Goal: Information Seeking & Learning: Learn about a topic

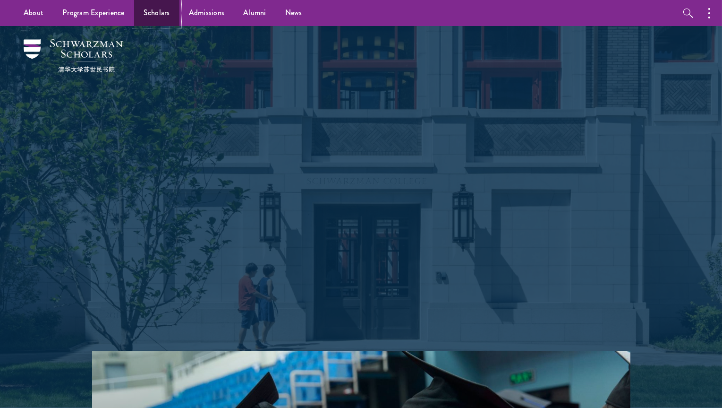
click at [165, 8] on link "Scholars" at bounding box center [156, 13] width 45 height 26
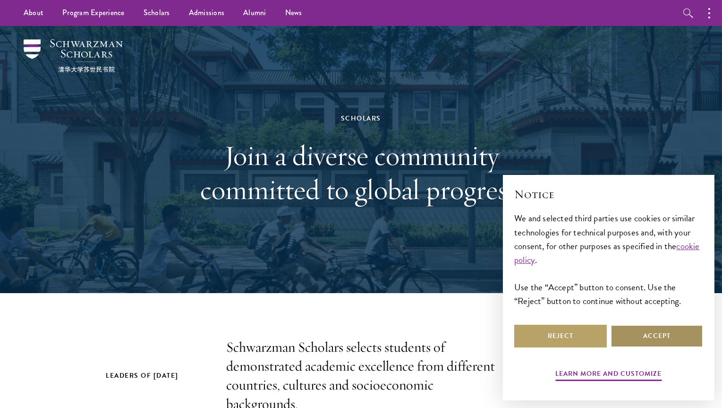
click at [651, 333] on button "Accept" at bounding box center [657, 336] width 93 height 23
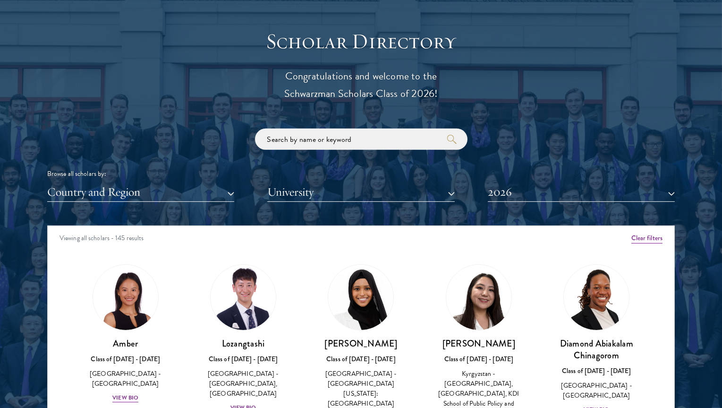
scroll to position [1134, 0]
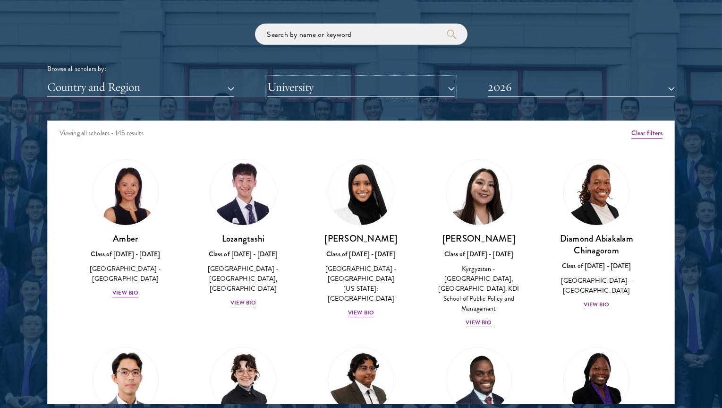
click at [394, 90] on button "University" at bounding box center [360, 86] width 187 height 19
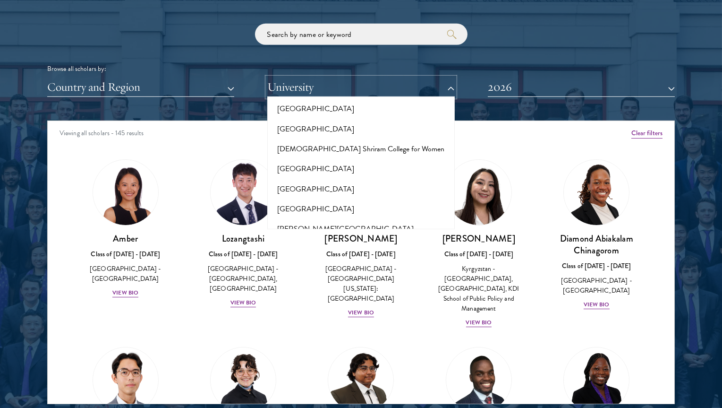
scroll to position [3119, 0]
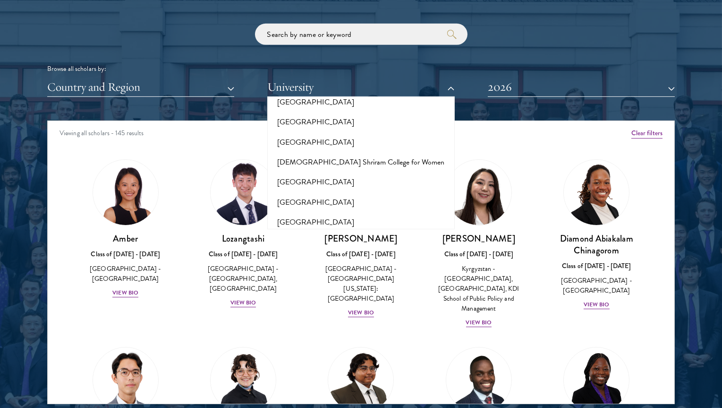
click at [352, 261] on button "London School of Economics and Political Science" at bounding box center [360, 271] width 181 height 20
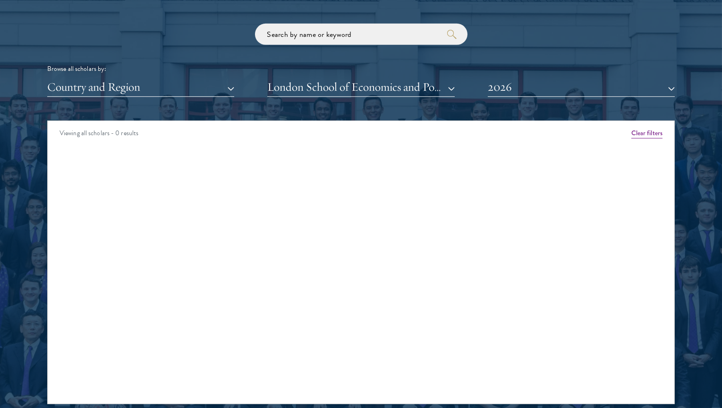
click at [116, 147] on div "Amber Class of 2025 - 2026 China - Peking University View Bio Cirenquji Class o…" at bounding box center [361, 157] width 627 height 21
click at [541, 90] on button "2026" at bounding box center [581, 86] width 187 height 19
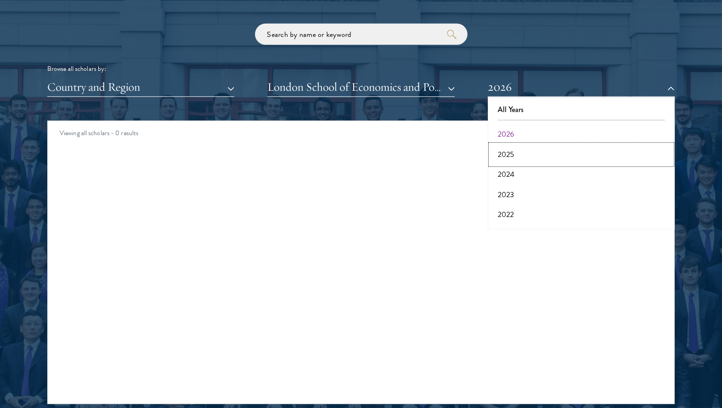
click at [528, 151] on button "2025" at bounding box center [581, 155] width 181 height 20
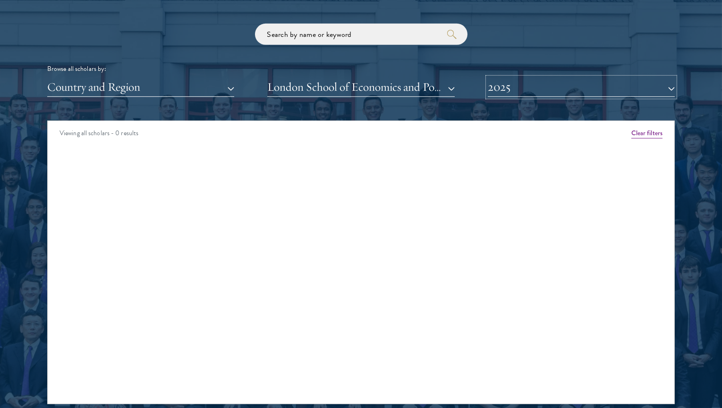
click at [527, 88] on button "2025" at bounding box center [581, 86] width 187 height 19
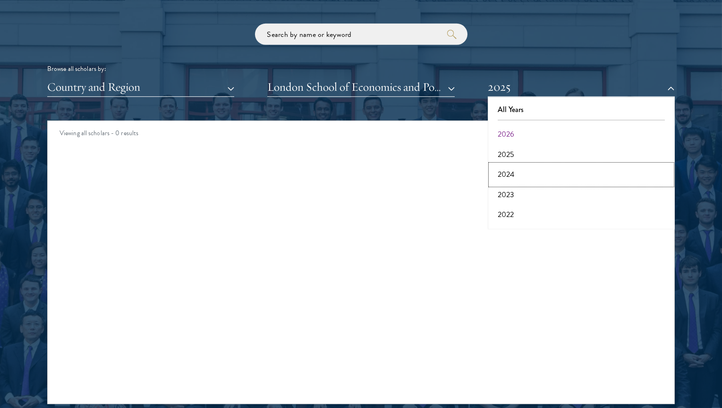
click at [516, 168] on button "2024" at bounding box center [581, 174] width 181 height 20
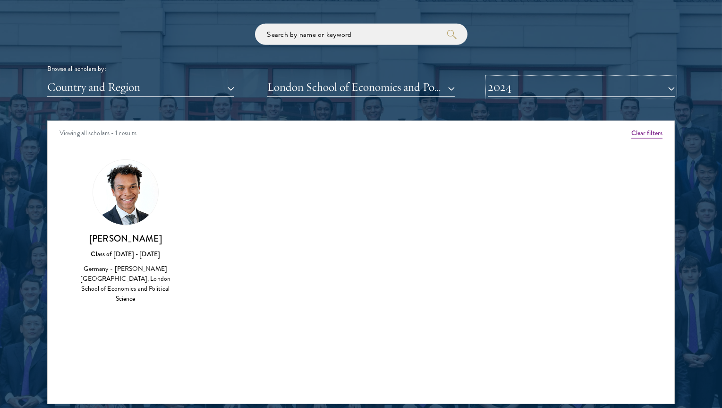
click at [555, 93] on button "2024" at bounding box center [581, 86] width 187 height 19
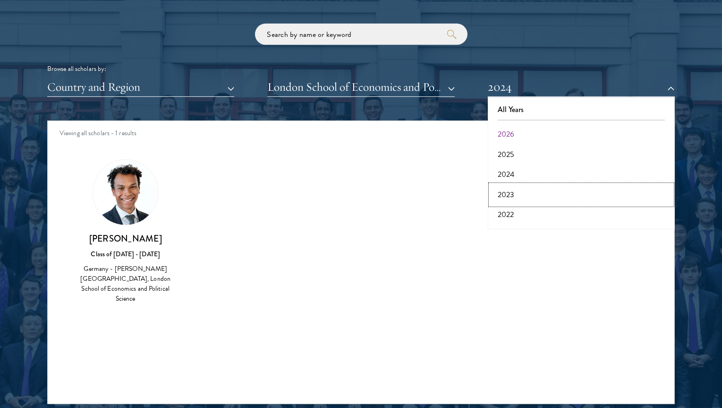
click at [518, 191] on button "2023" at bounding box center [581, 195] width 181 height 20
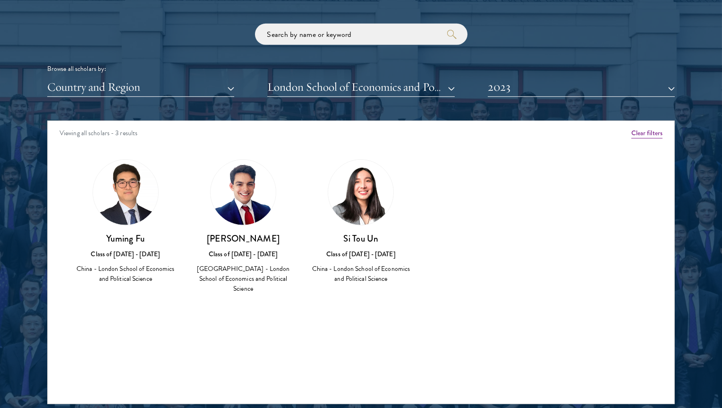
click at [369, 185] on img at bounding box center [360, 192] width 65 height 65
drag, startPoint x: 344, startPoint y: 238, endPoint x: 380, endPoint y: 241, distance: 37.0
click at [380, 241] on h3 "Si Tou Un" at bounding box center [361, 238] width 99 height 12
copy h3 "Si Tou Un"
drag, startPoint x: 105, startPoint y: 237, endPoint x: 145, endPoint y: 241, distance: 39.9
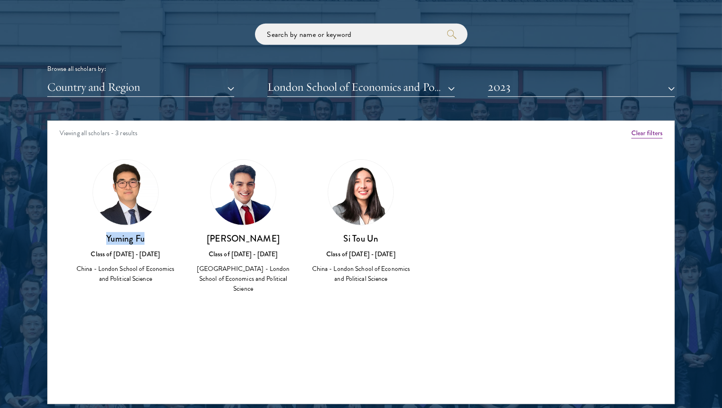
click at [145, 241] on h3 "Yuming Fu" at bounding box center [125, 238] width 99 height 12
copy h3 "Yuming Fu"
click at [533, 92] on button "2023" at bounding box center [581, 86] width 187 height 19
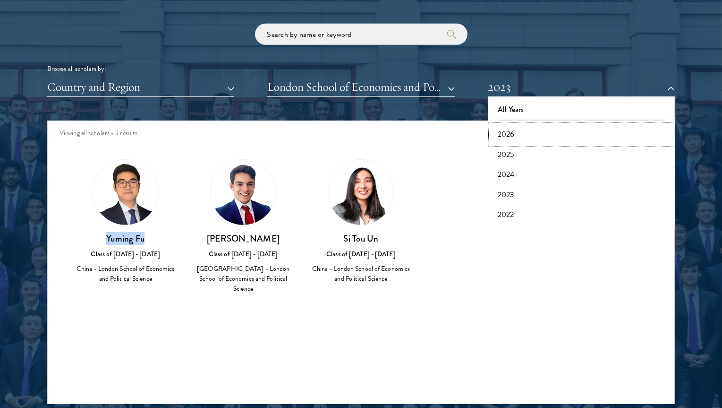
click at [528, 137] on button "2026" at bounding box center [581, 134] width 181 height 20
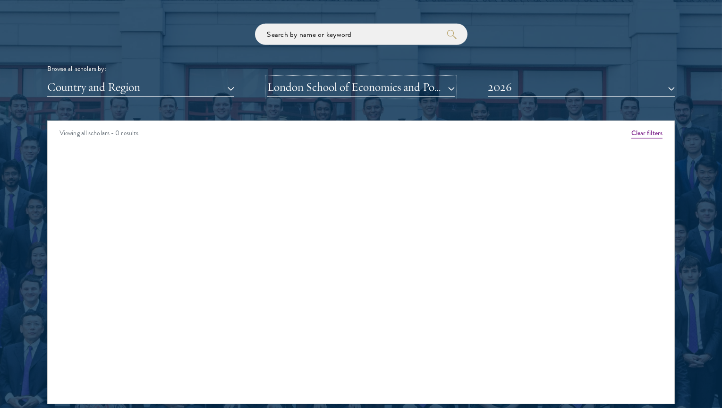
click at [410, 91] on button "London School of Economics and Political Science" at bounding box center [360, 86] width 187 height 19
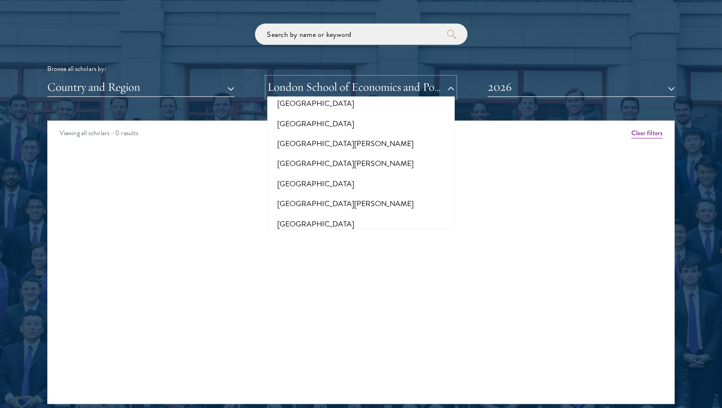
scroll to position [6568, 0]
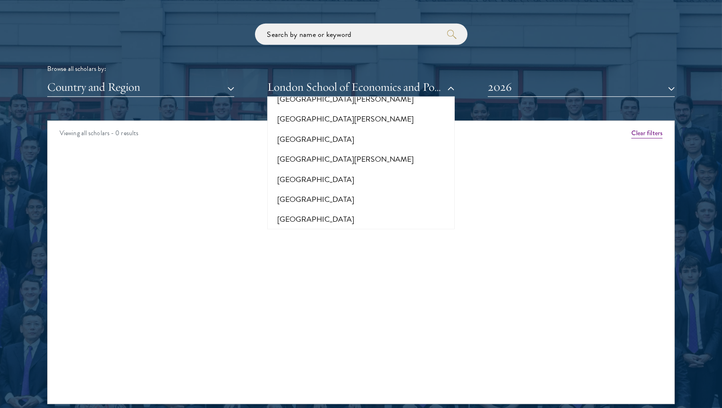
click at [205, 188] on div "Viewing all scholars - 0 results Clear filters Amber Class of 2025 - 2026 China…" at bounding box center [361, 262] width 628 height 284
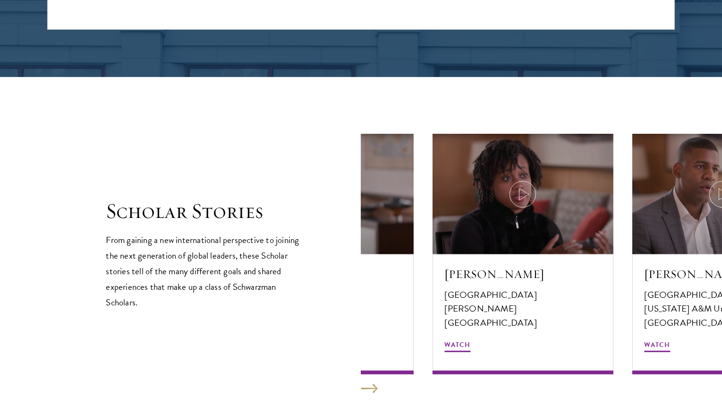
scroll to position [1607, 0]
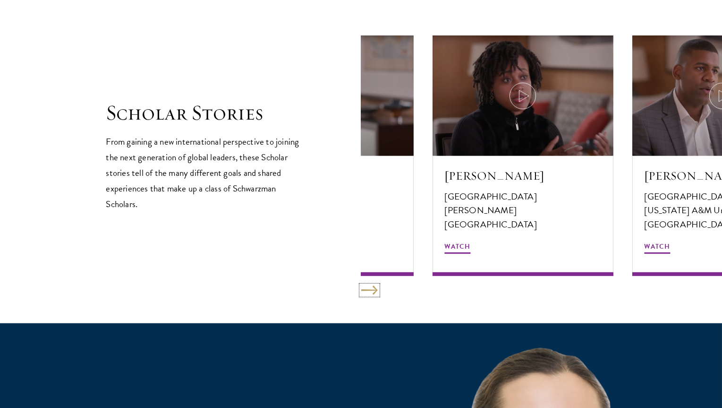
drag, startPoint x: 371, startPoint y: 288, endPoint x: 376, endPoint y: 288, distance: 5.2
click at [376, 288] on button at bounding box center [369, 289] width 17 height 9
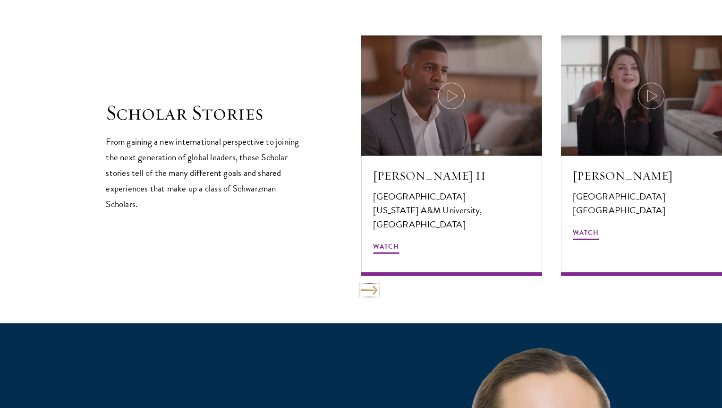
click at [372, 292] on button at bounding box center [369, 289] width 17 height 9
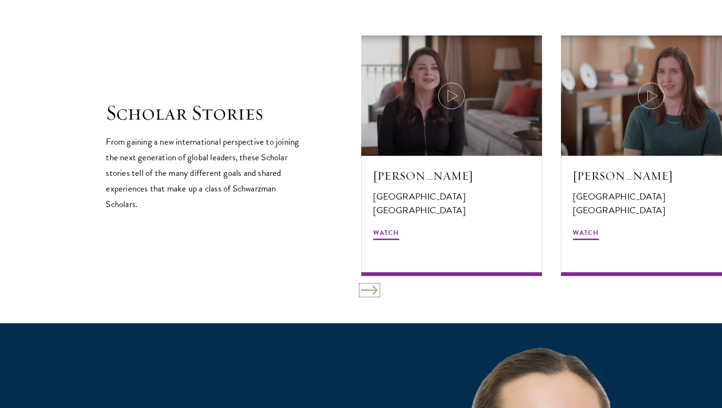
click at [372, 292] on button at bounding box center [369, 289] width 17 height 9
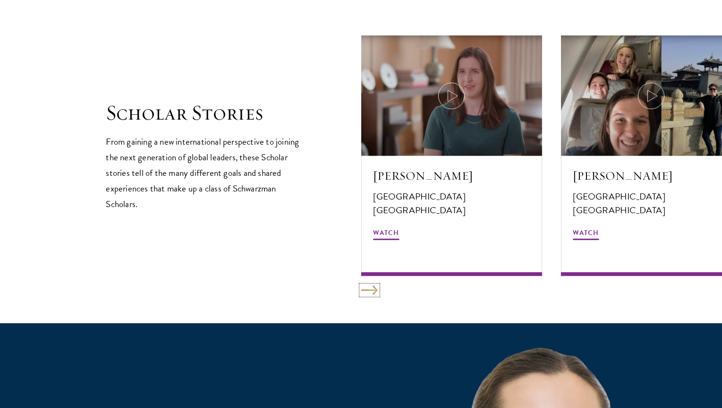
click at [372, 292] on button at bounding box center [369, 289] width 17 height 9
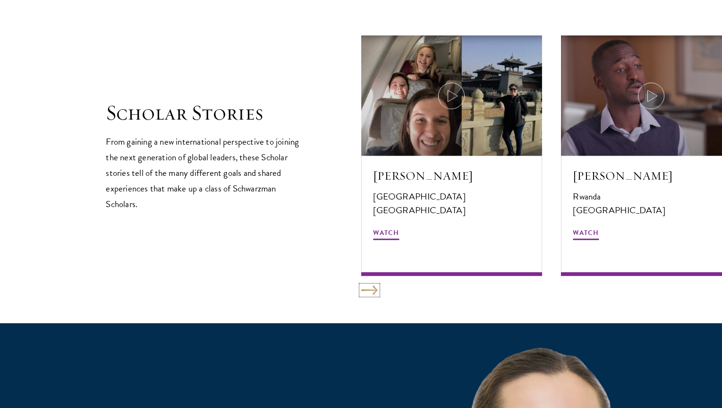
click at [372, 292] on button at bounding box center [369, 289] width 17 height 9
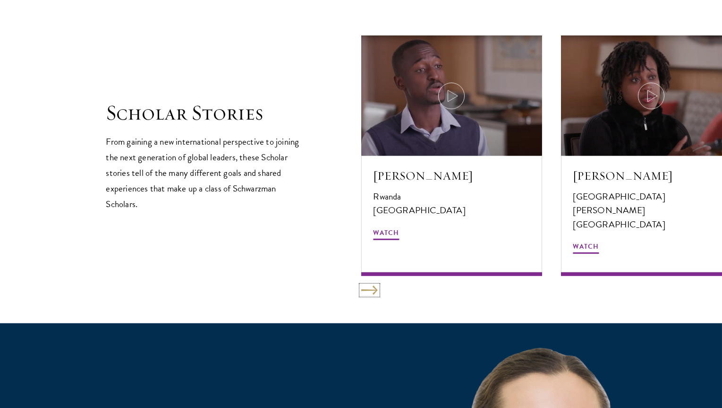
click at [372, 292] on button at bounding box center [369, 289] width 17 height 9
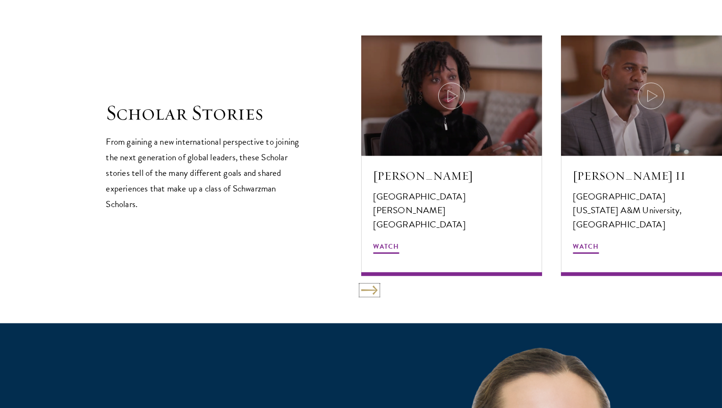
click at [371, 292] on button at bounding box center [369, 289] width 17 height 9
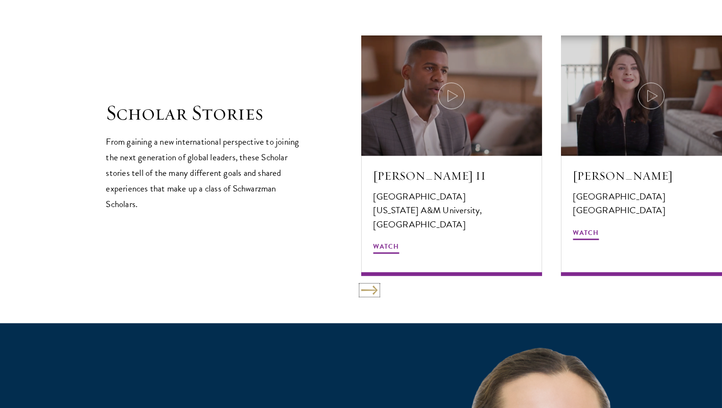
click at [371, 292] on button at bounding box center [369, 289] width 17 height 9
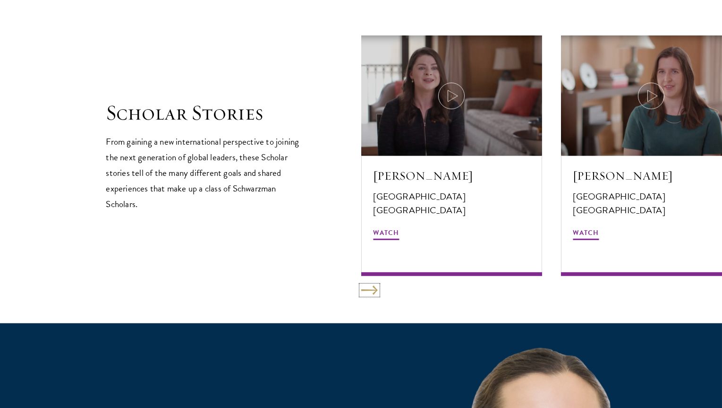
click at [371, 292] on button at bounding box center [369, 289] width 17 height 9
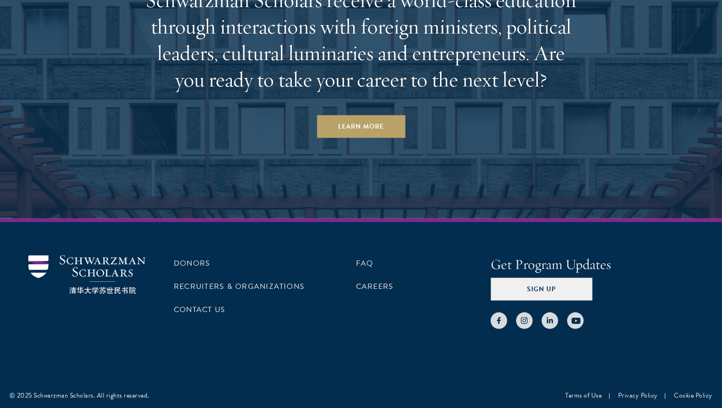
scroll to position [2912, 0]
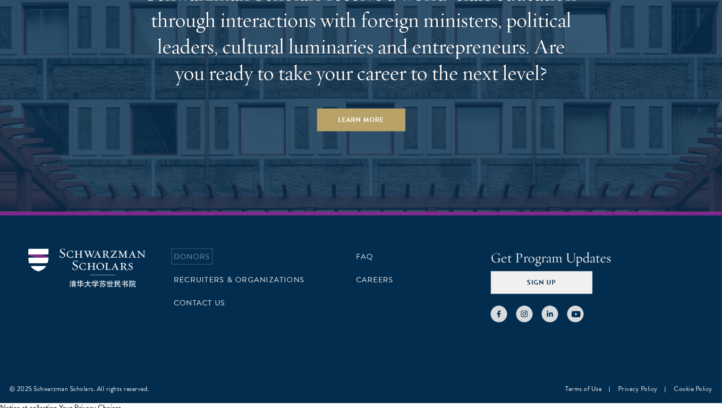
click at [200, 251] on link "Donors" at bounding box center [192, 256] width 36 height 11
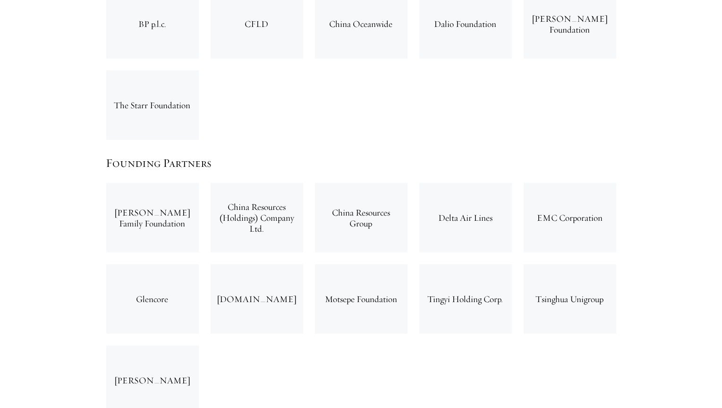
scroll to position [1607, 0]
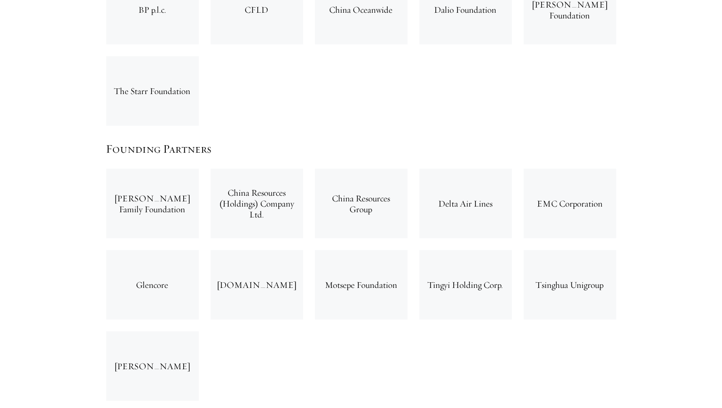
drag, startPoint x: 123, startPoint y: 146, endPoint x: 145, endPoint y: 158, distance: 24.5
click at [145, 169] on div "Chan Soon-Shiong Family Foundation" at bounding box center [152, 203] width 93 height 69
drag, startPoint x: 227, startPoint y: 139, endPoint x: 263, endPoint y: 168, distance: 46.1
click at [263, 169] on div "China Resources (Holdings) Company Ltd." at bounding box center [257, 203] width 93 height 69
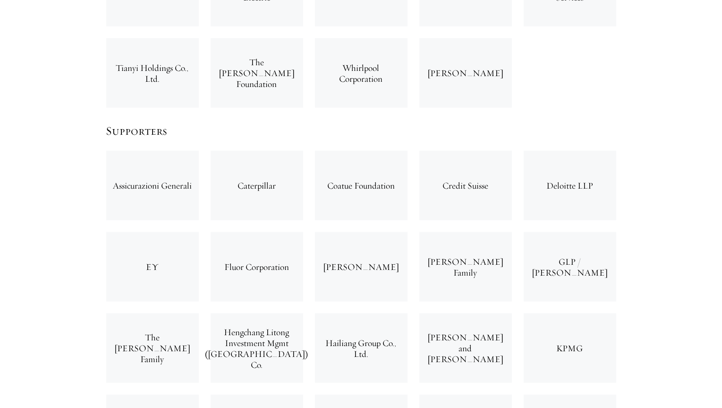
scroll to position [2788, 0]
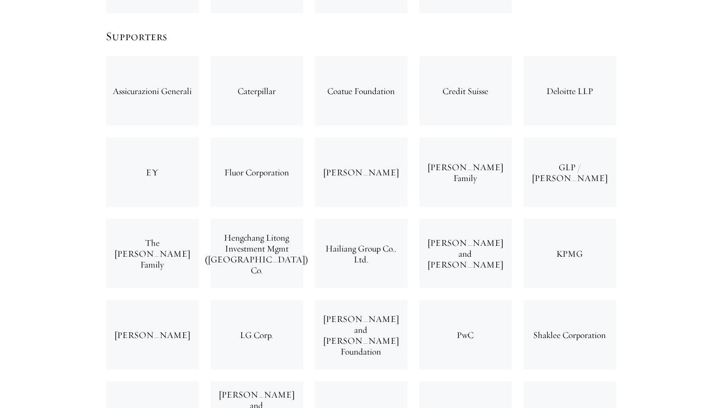
click at [387, 219] on div "Hailiang Group Co., Ltd." at bounding box center [361, 253] width 93 height 69
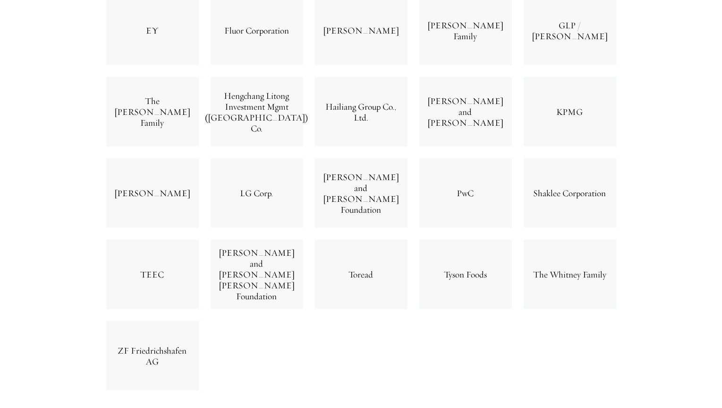
scroll to position [2977, 0]
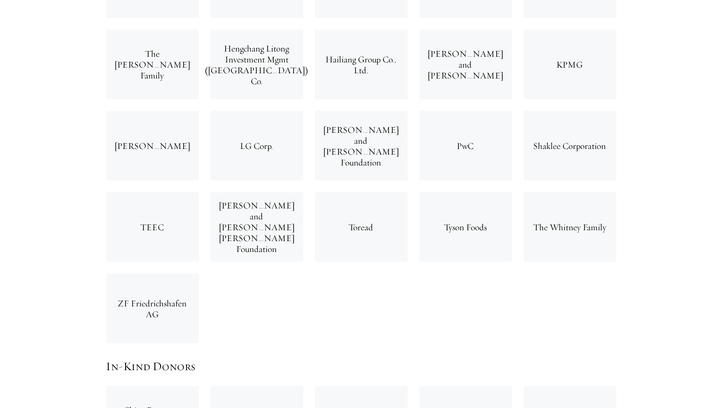
click at [426, 256] on div "Assicurazioni Generali Caterpillar Coatue Foundation Credit Suisse Deloitte LLP…" at bounding box center [361, 106] width 522 height 488
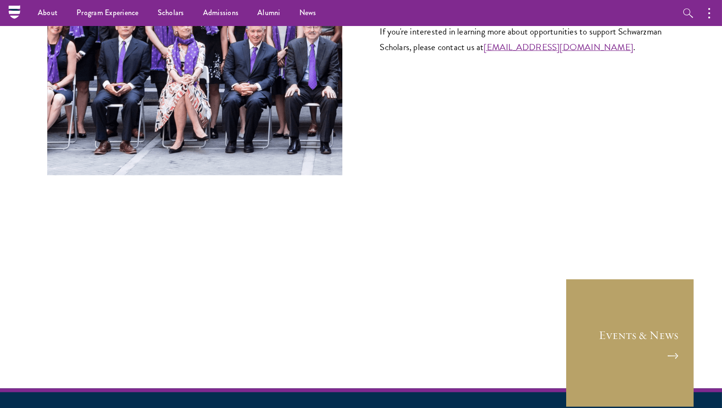
scroll to position [3790, 0]
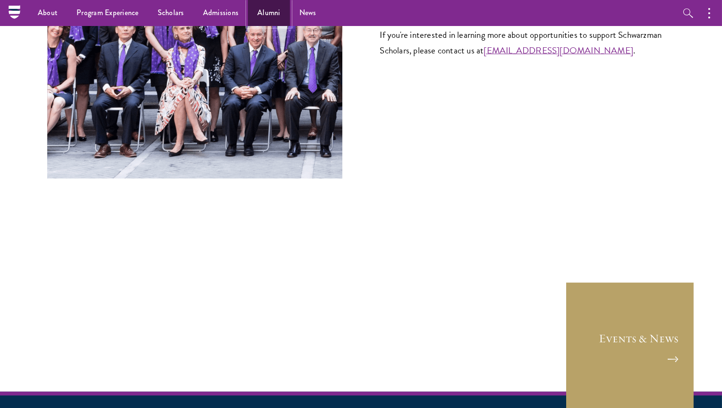
click at [268, 16] on link "Alumni" at bounding box center [269, 13] width 42 height 26
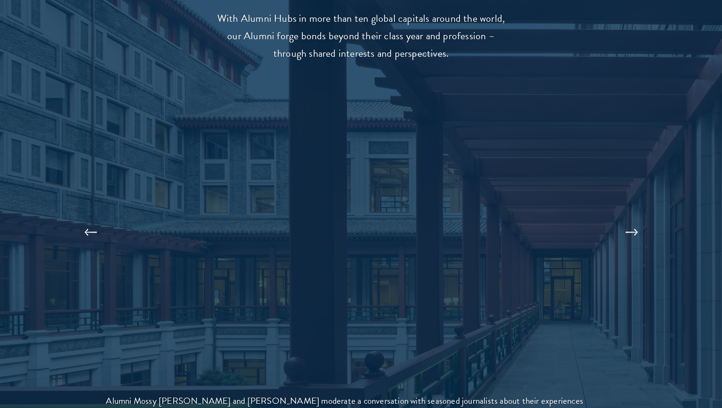
scroll to position [2032, 0]
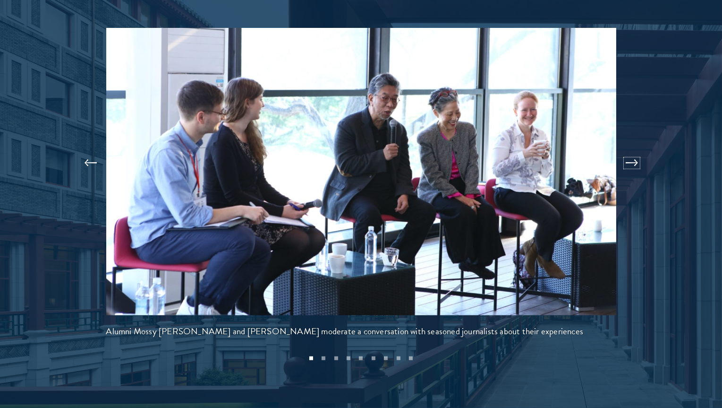
click at [635, 150] on button at bounding box center [632, 163] width 31 height 26
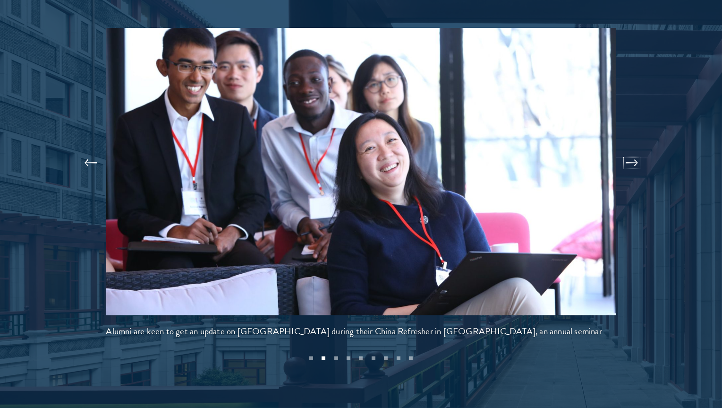
click at [635, 150] on button at bounding box center [632, 163] width 31 height 26
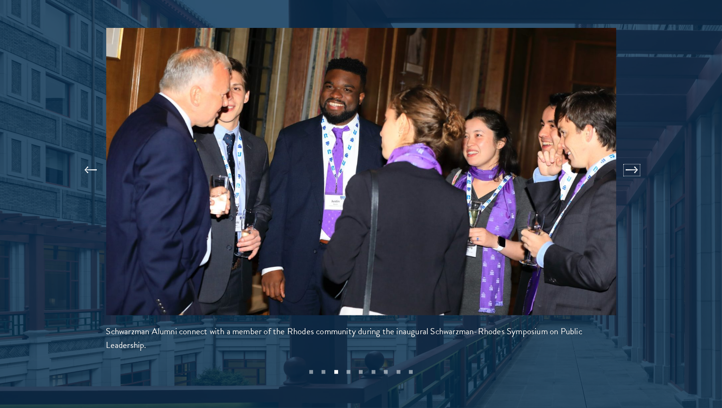
click at [635, 157] on button at bounding box center [632, 170] width 31 height 26
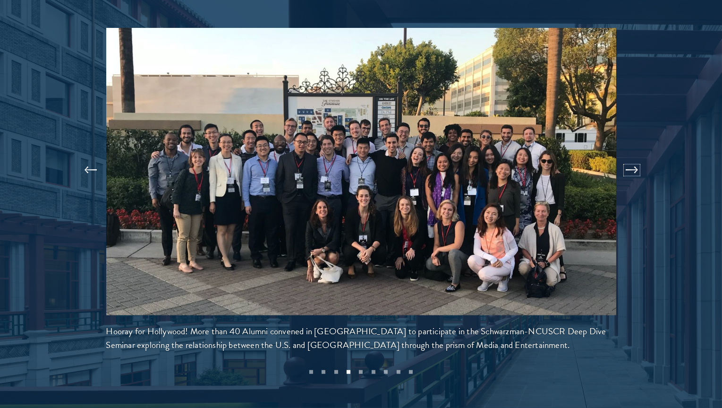
click at [635, 157] on button at bounding box center [632, 170] width 31 height 26
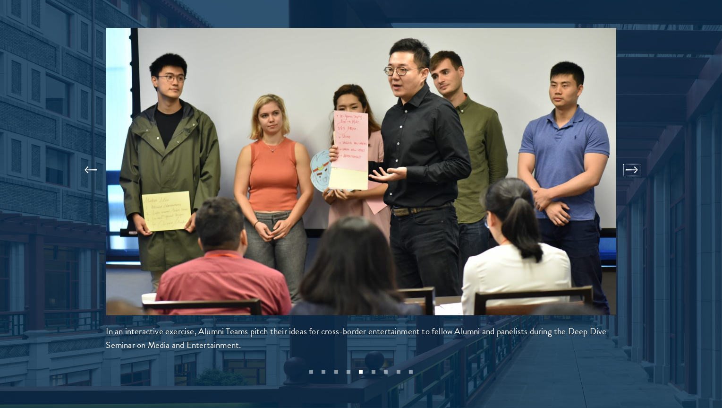
click at [635, 157] on button at bounding box center [632, 170] width 31 height 26
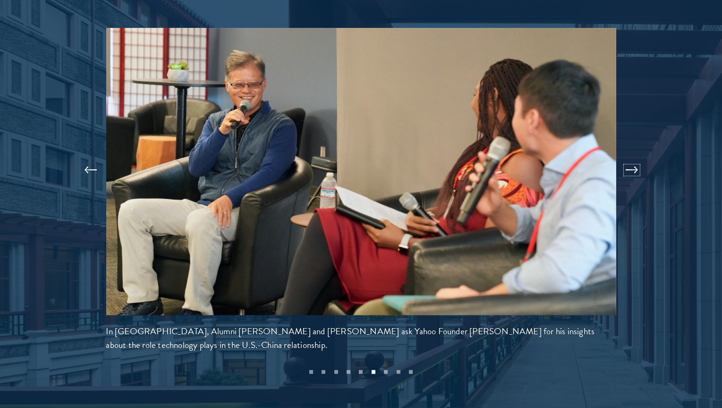
click at [635, 157] on button at bounding box center [632, 170] width 31 height 26
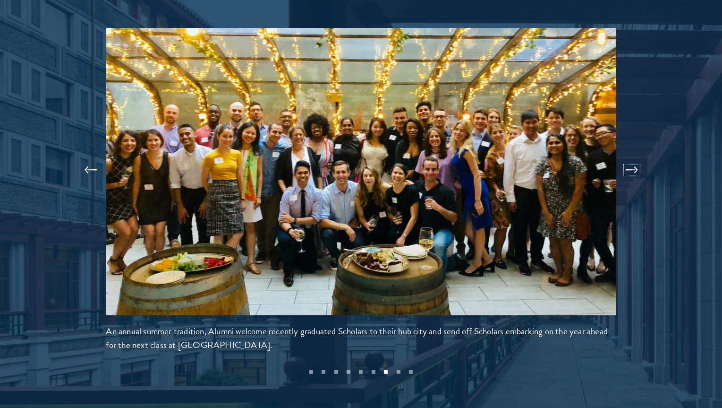
click at [632, 157] on button at bounding box center [632, 170] width 31 height 26
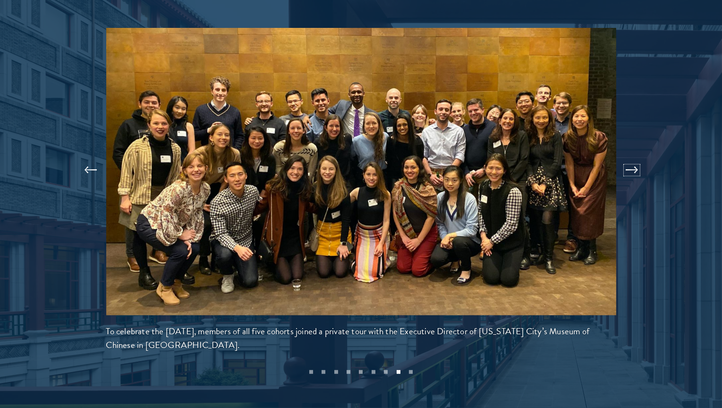
click at [632, 157] on button at bounding box center [632, 170] width 31 height 26
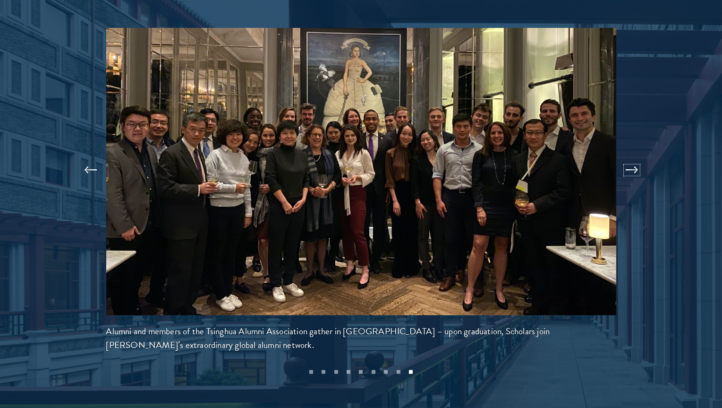
click at [632, 157] on button at bounding box center [632, 170] width 31 height 26
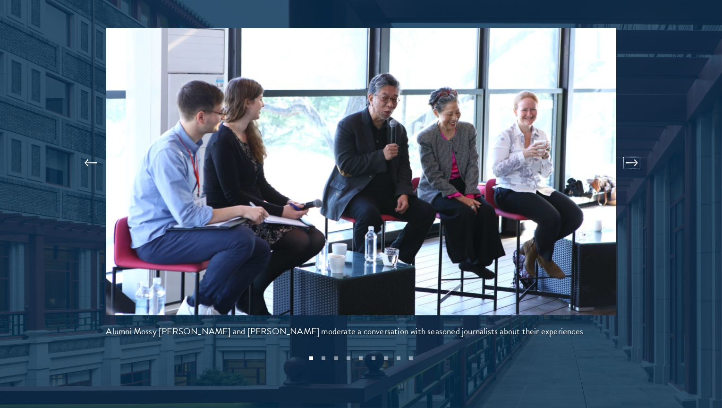
click at [632, 150] on button at bounding box center [632, 163] width 31 height 26
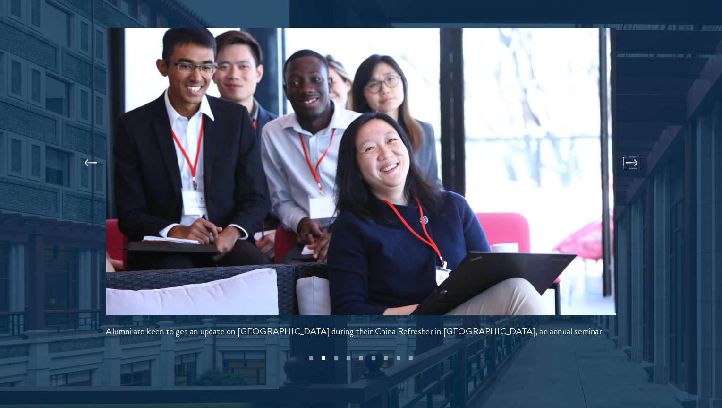
click at [630, 150] on button at bounding box center [632, 163] width 31 height 26
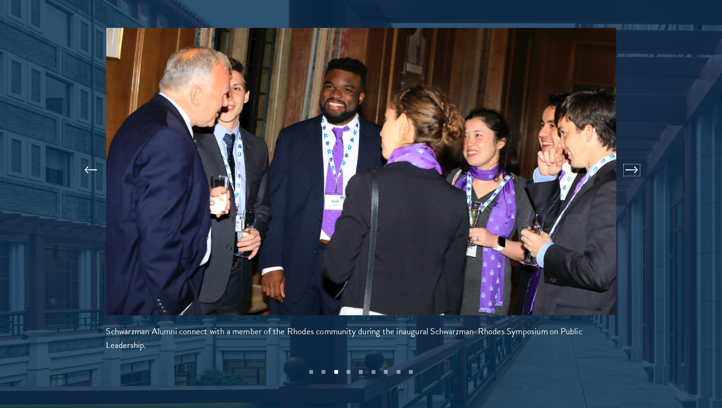
click at [633, 157] on button at bounding box center [632, 170] width 31 height 26
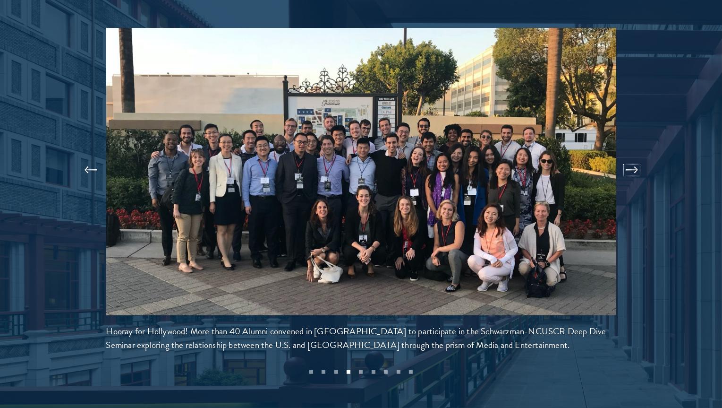
click at [633, 157] on button at bounding box center [632, 170] width 31 height 26
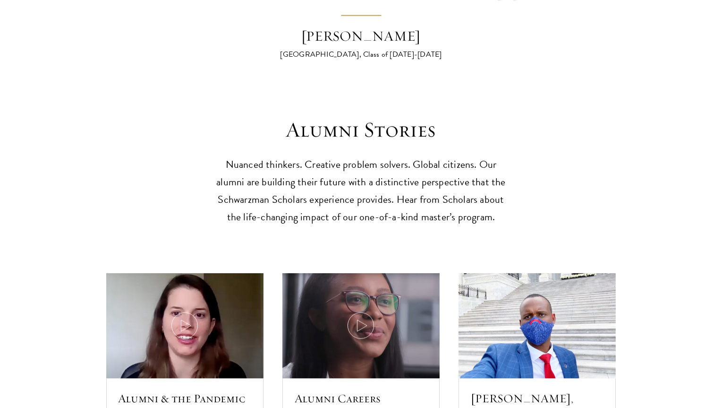
scroll to position [2646, 0]
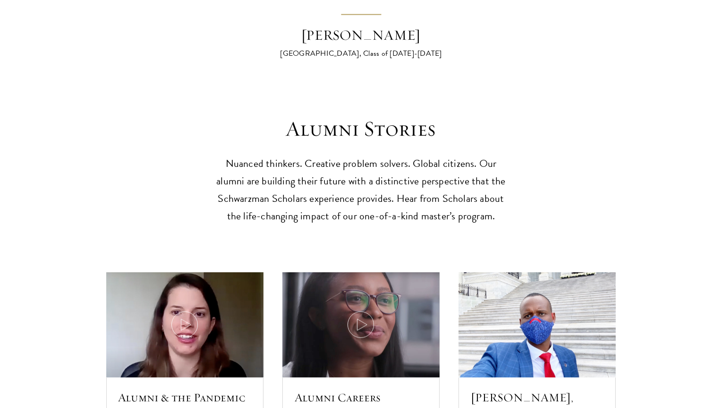
click at [367, 169] on p "Nuanced thinkers. Creative problem solvers. Global citizens. Our alumni are bui…" at bounding box center [361, 190] width 293 height 70
click at [366, 166] on p "Nuanced thinkers. Creative problem solvers. Global citizens. Our alumni are bui…" at bounding box center [361, 190] width 293 height 70
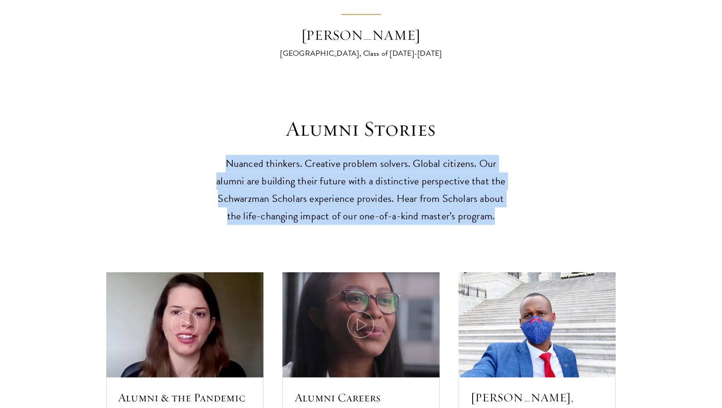
click at [366, 166] on p "Nuanced thinkers. Creative problem solvers. Global citizens. Our alumni are bui…" at bounding box center [361, 190] width 293 height 70
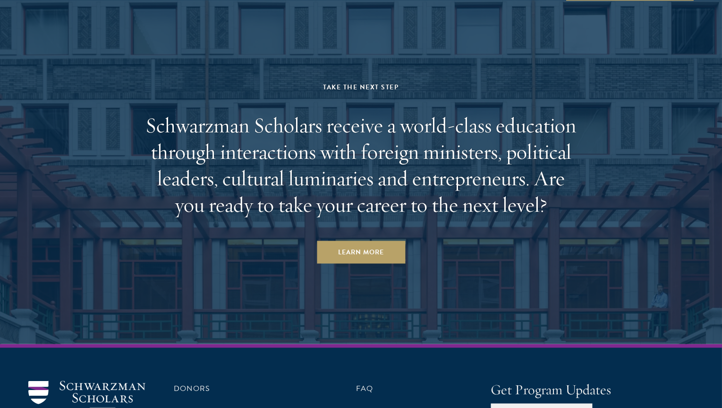
scroll to position [4106, 0]
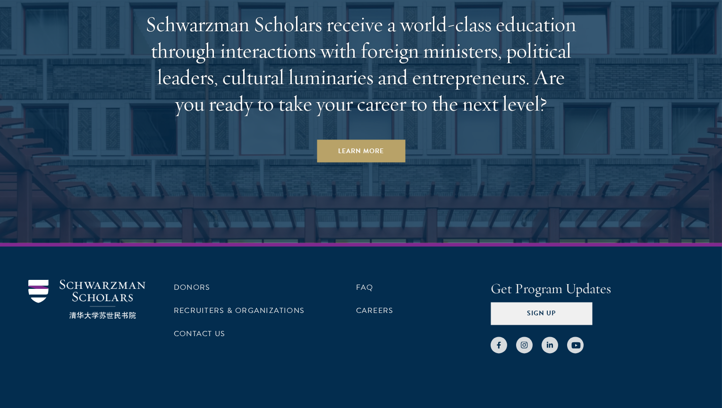
click at [376, 172] on aside "Take the Next Step Schwarzman Scholars receive a world-class education through …" at bounding box center [361, 61] width 722 height 361
click at [232, 305] on link "Recruiters & Organizations" at bounding box center [239, 310] width 131 height 11
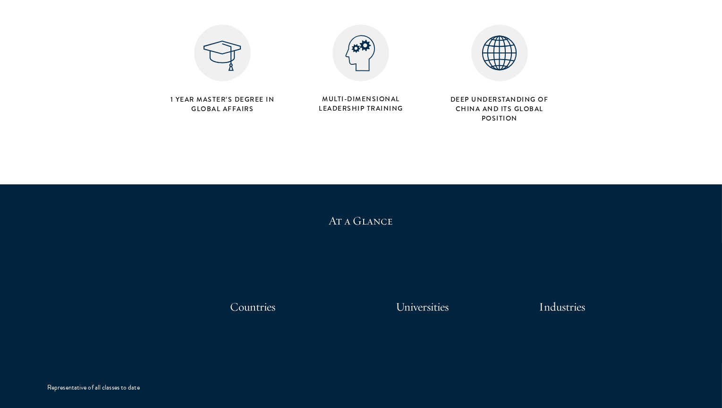
scroll to position [567, 0]
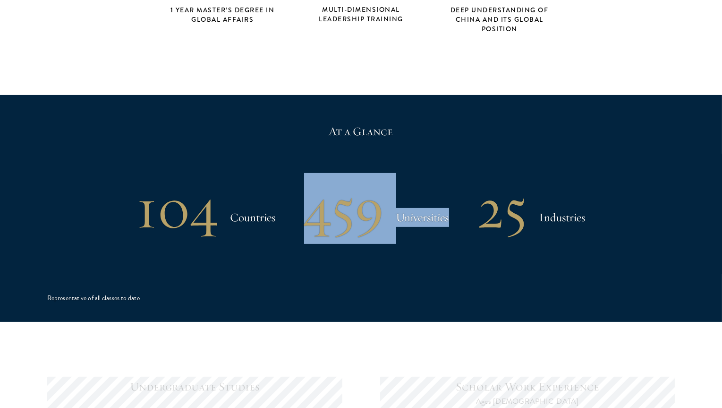
drag, startPoint x: 314, startPoint y: 211, endPoint x: 450, endPoint y: 221, distance: 136.4
click at [450, 221] on div "104 Countries 459 Universities 25 Industries" at bounding box center [361, 208] width 628 height 49
click at [334, 193] on h2 "459" at bounding box center [344, 208] width 80 height 49
drag, startPoint x: 310, startPoint y: 211, endPoint x: 449, endPoint y: 215, distance: 139.0
click at [449, 215] on div "459 Universities" at bounding box center [376, 208] width 145 height 49
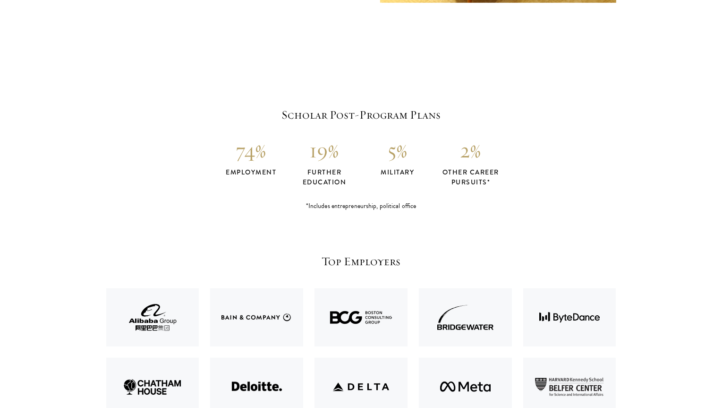
scroll to position [1985, 0]
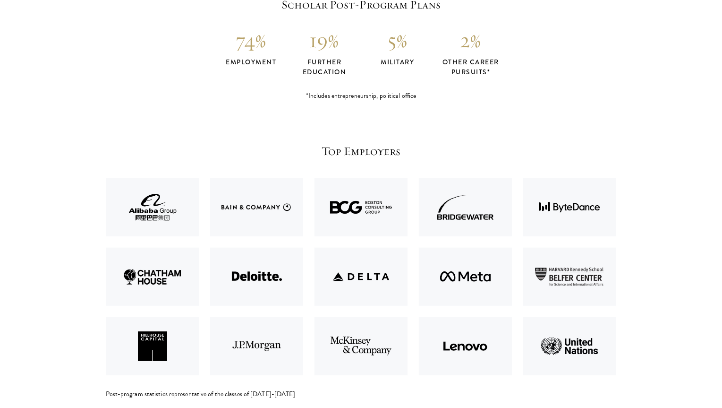
click at [304, 153] on h5 "Top Employers" at bounding box center [361, 151] width 510 height 16
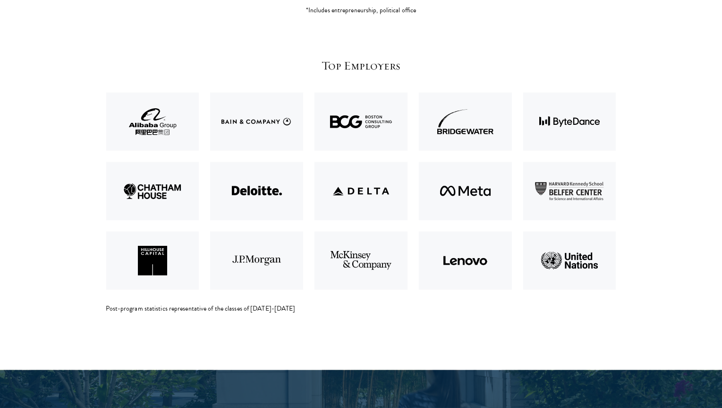
scroll to position [2079, 0]
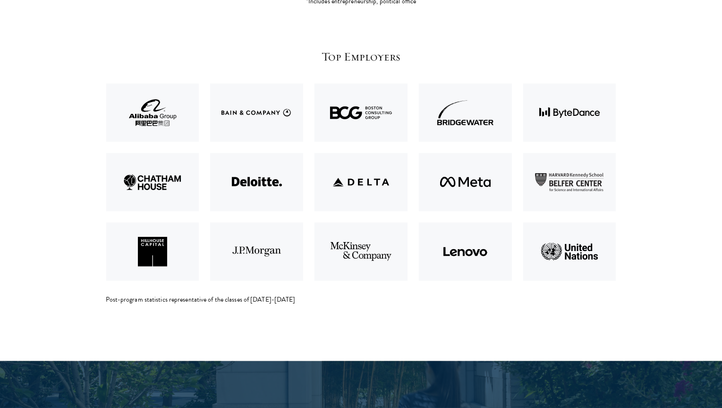
click at [344, 171] on img at bounding box center [361, 181] width 104 height 69
click at [434, 318] on section "Top Employers Post-program statistics representative of the classes of [DATE]-[…" at bounding box center [361, 183] width 722 height 355
drag, startPoint x: 322, startPoint y: 54, endPoint x: 400, endPoint y: 57, distance: 78.0
click at [400, 57] on h5 "Top Employers" at bounding box center [361, 57] width 510 height 16
click at [294, 67] on div "Top Employers Post-program statistics representative of the classes of [DATE]-[…" at bounding box center [361, 177] width 510 height 256
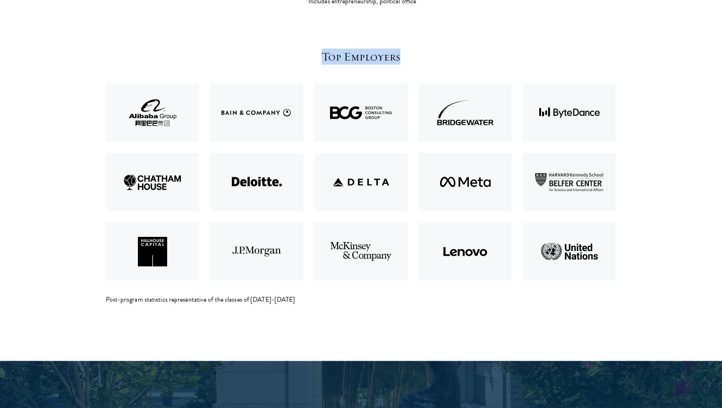
drag, startPoint x: 324, startPoint y: 53, endPoint x: 404, endPoint y: 58, distance: 79.5
click at [404, 58] on h5 "Top Employers" at bounding box center [361, 57] width 510 height 16
drag, startPoint x: 404, startPoint y: 58, endPoint x: 431, endPoint y: 58, distance: 27.9
click at [431, 58] on h5 "Top Employers" at bounding box center [361, 57] width 510 height 16
click at [438, 53] on h5 "Top Employers" at bounding box center [361, 57] width 510 height 16
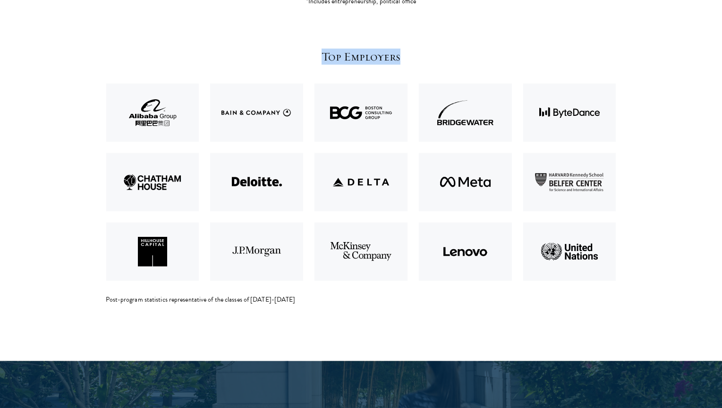
drag, startPoint x: 322, startPoint y: 55, endPoint x: 405, endPoint y: 60, distance: 82.8
click at [405, 60] on h5 "Top Employers" at bounding box center [361, 57] width 510 height 16
drag, startPoint x: 405, startPoint y: 60, endPoint x: 481, endPoint y: 53, distance: 76.3
click at [481, 53] on h5 "Top Employers" at bounding box center [361, 57] width 510 height 16
click at [494, 50] on h5 "Top Employers" at bounding box center [361, 57] width 510 height 16
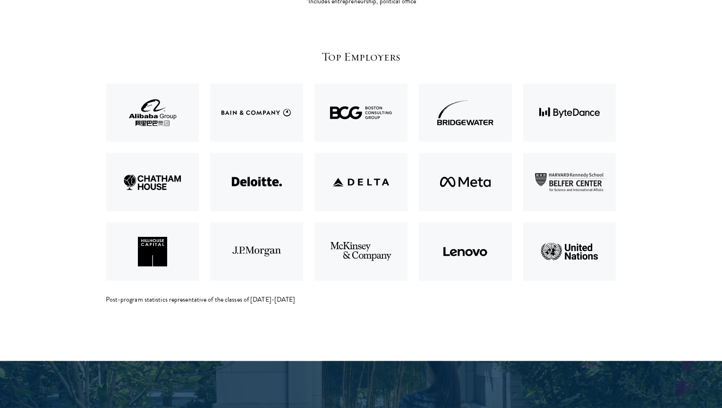
click at [358, 194] on img at bounding box center [361, 181] width 104 height 69
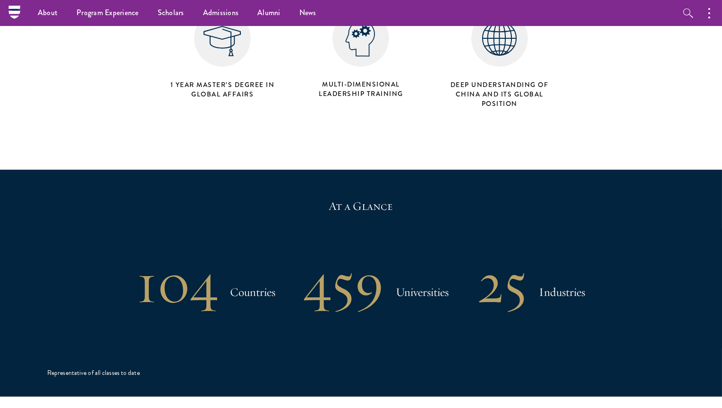
scroll to position [0, 0]
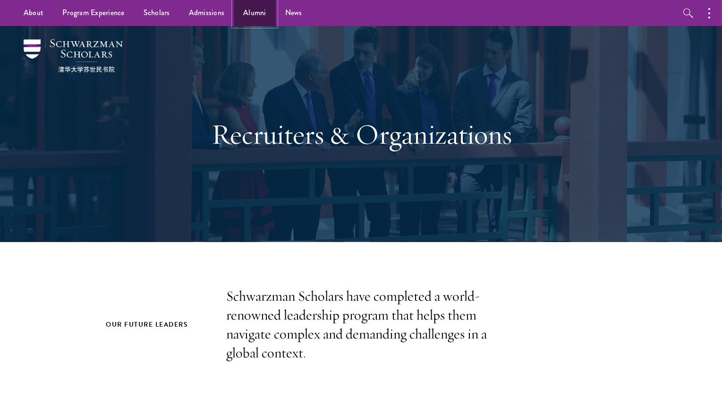
click at [252, 7] on link "Alumni" at bounding box center [255, 13] width 42 height 26
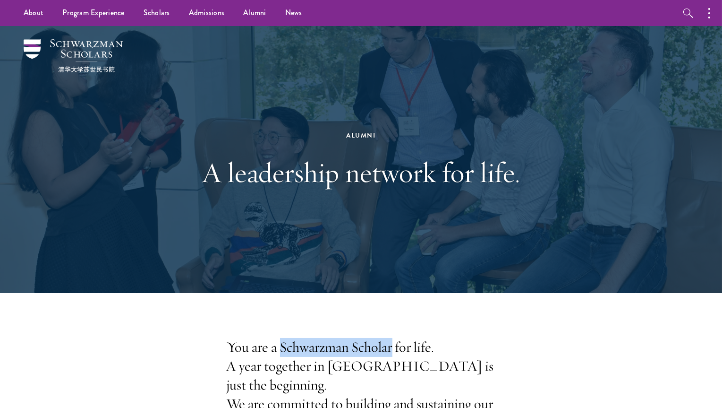
drag, startPoint x: 280, startPoint y: 349, endPoint x: 391, endPoint y: 348, distance: 111.5
copy p "Schwarzman Scholar"
